Goal: Find specific page/section: Find specific page/section

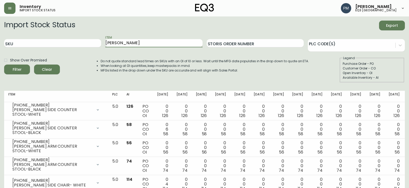
click at [115, 42] on input "[PERSON_NAME]" at bounding box center [153, 43] width 97 height 8
click at [4, 65] on button "Filter" at bounding box center [17, 70] width 26 height 10
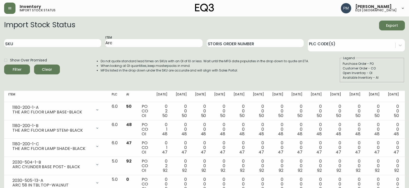
click at [41, 24] on h2 "Import Stock Status" at bounding box center [39, 26] width 71 height 10
click at [142, 34] on form "Import Stock Status Export SKU Item Arc Storis Order Number PLC Code(s) Show Ov…" at bounding box center [204, 52] width 400 height 62
click at [130, 46] on input "Arc" at bounding box center [153, 43] width 97 height 8
click at [4, 65] on button "Filter" at bounding box center [17, 70] width 26 height 10
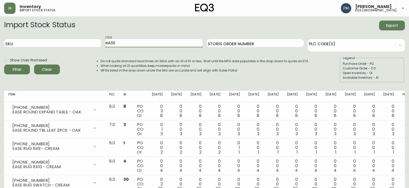
click at [116, 41] on input "eASE" at bounding box center [153, 43] width 97 height 8
type input "Homework"
click at [4, 65] on button "Filter" at bounding box center [17, 70] width 26 height 10
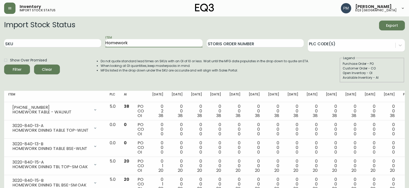
click at [120, 46] on input "Homework" at bounding box center [153, 43] width 97 height 8
